Goal: Obtain resource: Obtain resource

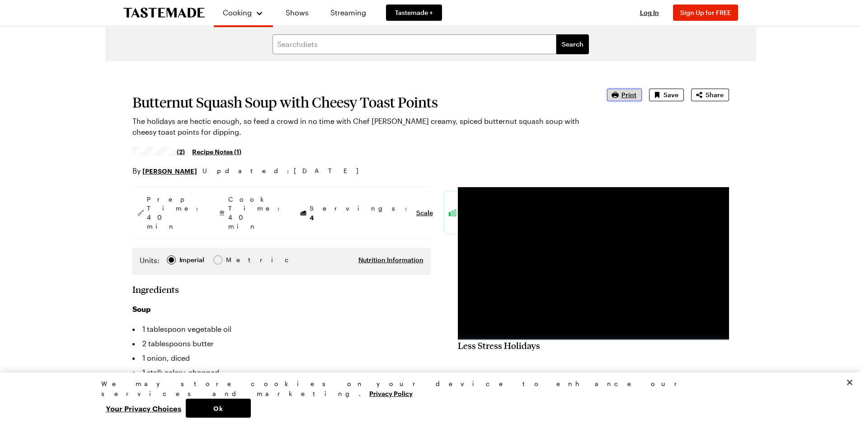
click at [629, 94] on span "Print" at bounding box center [629, 94] width 15 height 9
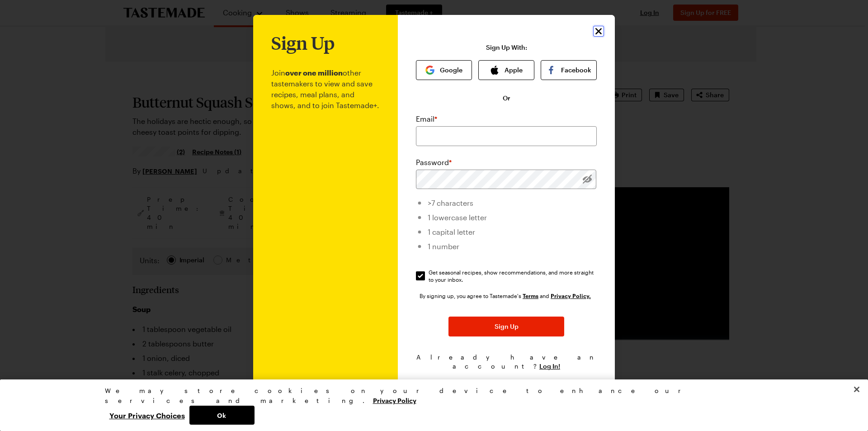
click at [597, 34] on icon "Close" at bounding box center [598, 31] width 11 height 11
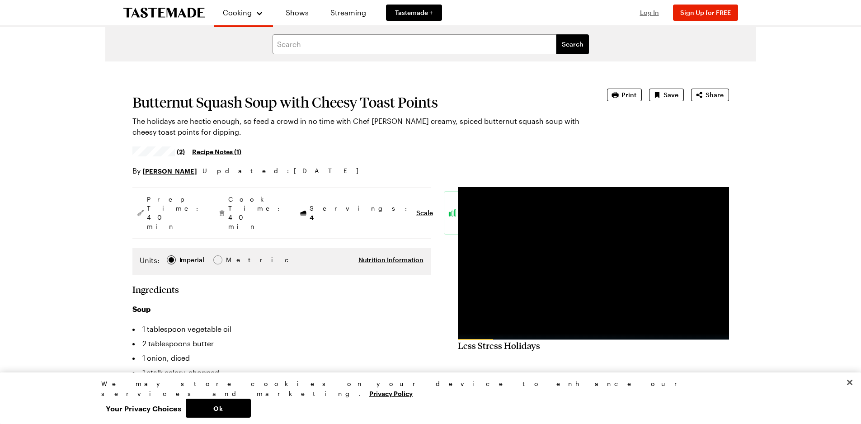
click at [646, 13] on span "Log In" at bounding box center [649, 13] width 19 height 8
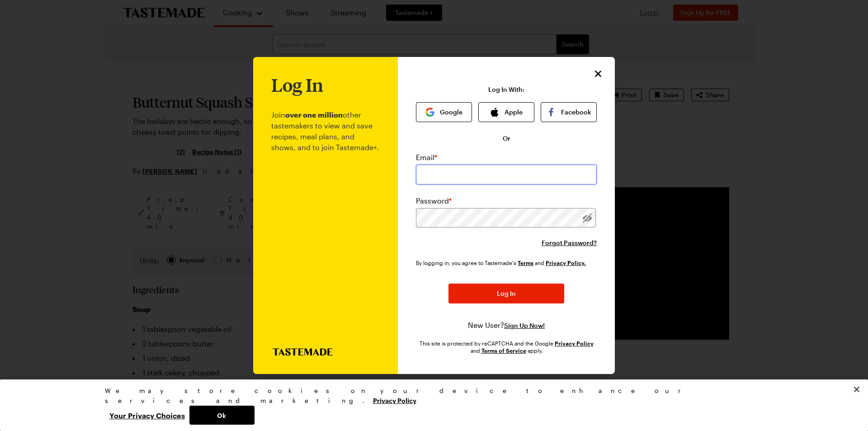
type input "s.keller@jobberswarehouse.com"
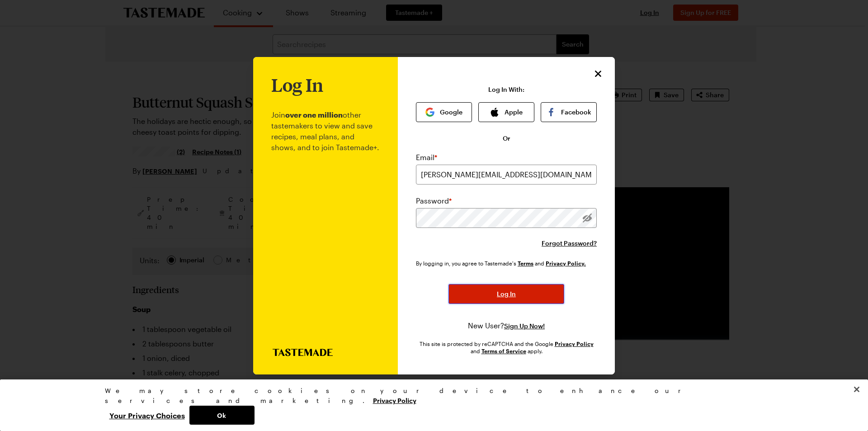
click at [507, 296] on span "Log In" at bounding box center [506, 293] width 19 height 9
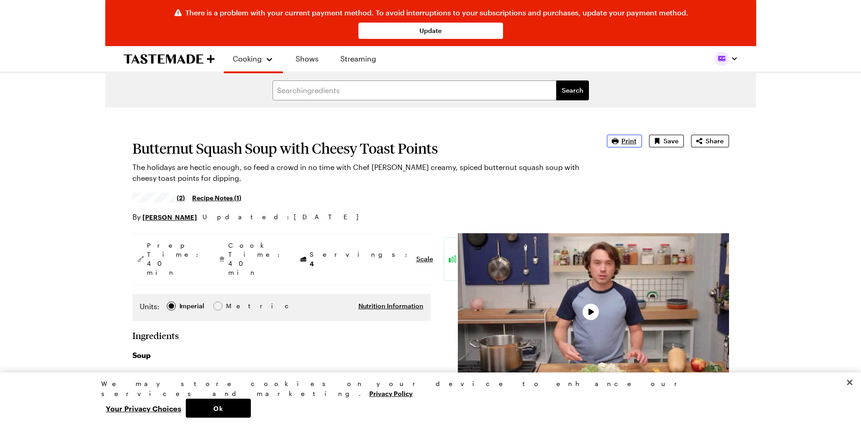
type textarea "x"
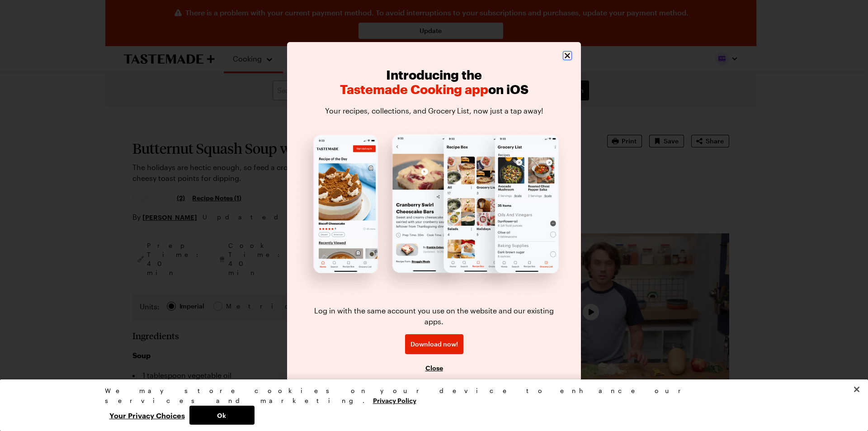
click at [564, 60] on icon "Close" at bounding box center [567, 55] width 9 height 9
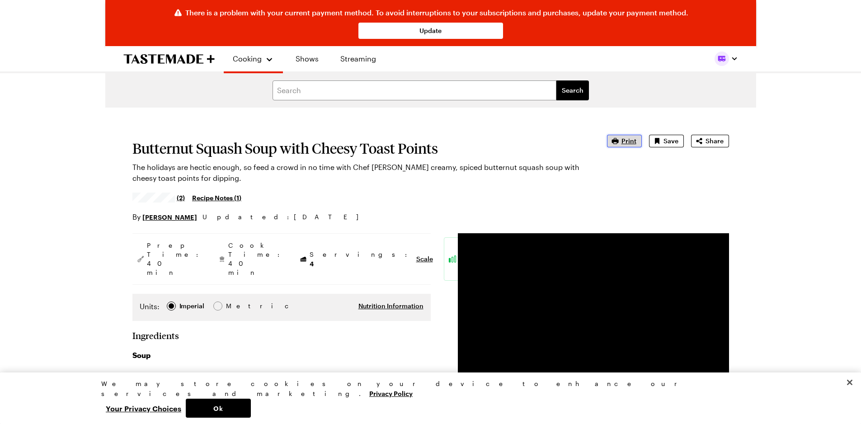
click at [626, 142] on span "Print" at bounding box center [629, 141] width 15 height 9
